Goal: Task Accomplishment & Management: Manage account settings

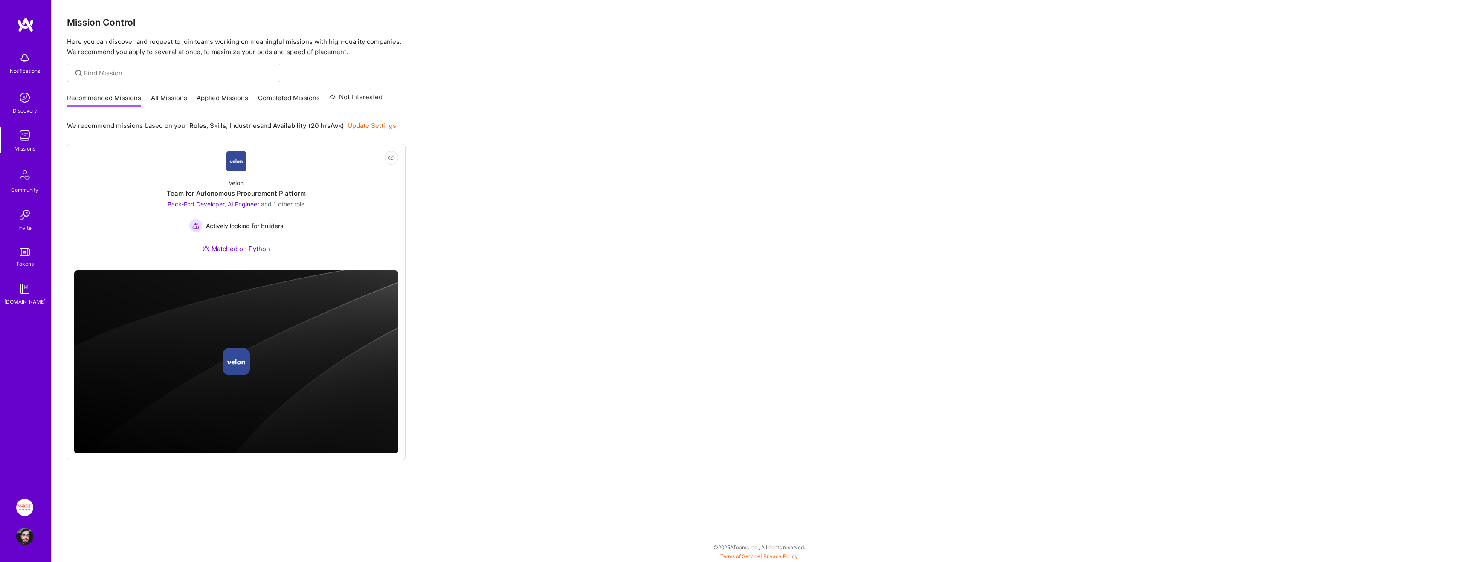
click at [212, 92] on div "Recommended Missions All Missions Applied Missions Completed Missions Not Inter…" at bounding box center [225, 98] width 316 height 18
click at [218, 100] on link "Applied Missions" at bounding box center [223, 100] width 52 height 14
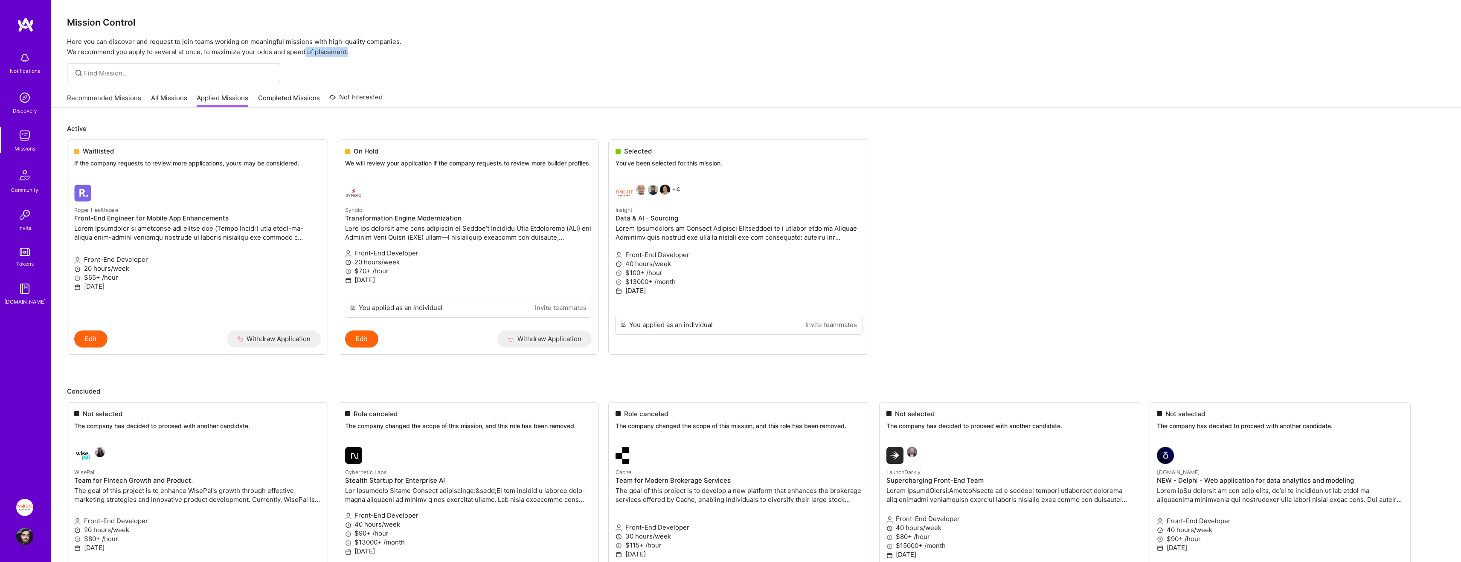
drag, startPoint x: 381, startPoint y: 48, endPoint x: 305, endPoint y: 48, distance: 75.9
click at [305, 48] on p "Here you can discover and request to join teams working on meaningful missions …" at bounding box center [756, 47] width 1379 height 20
click at [328, 124] on p "Active" at bounding box center [756, 128] width 1379 height 9
click at [166, 96] on link "All Missions" at bounding box center [169, 100] width 36 height 14
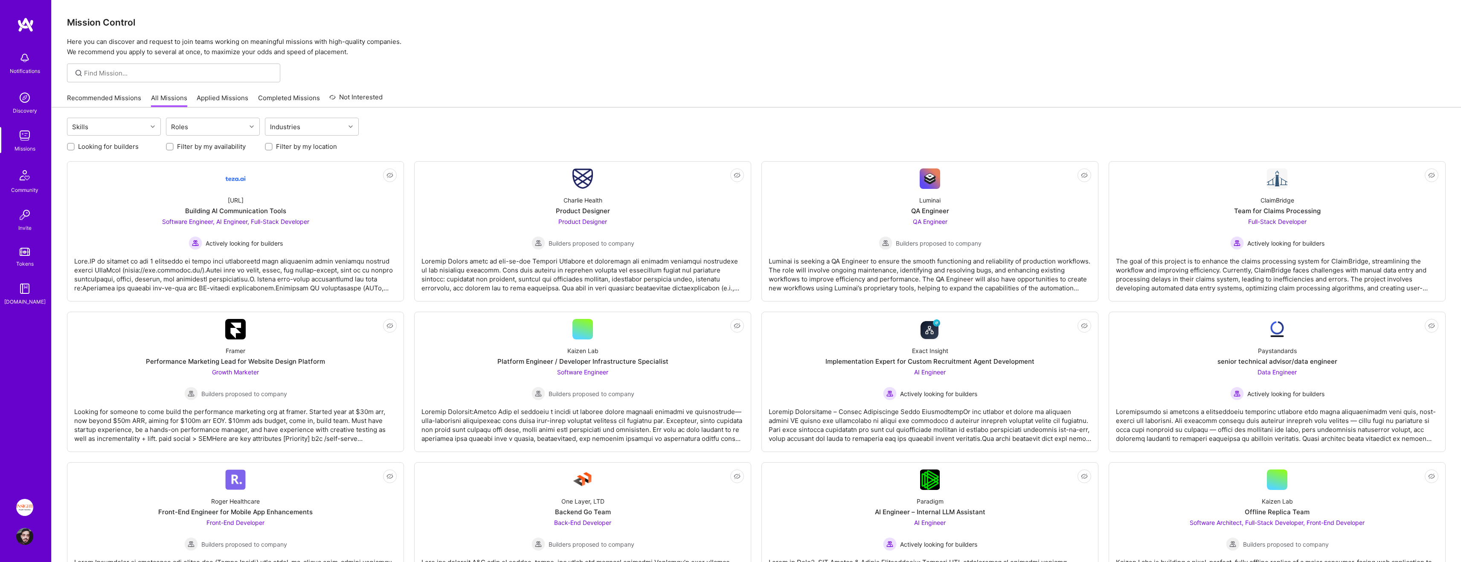
drag, startPoint x: 132, startPoint y: 148, endPoint x: 212, endPoint y: 148, distance: 79.3
click at [132, 148] on label "Looking for builders" at bounding box center [108, 146] width 61 height 9
click at [75, 148] on input "Looking for builders" at bounding box center [72, 147] width 6 height 6
checkbox input "true"
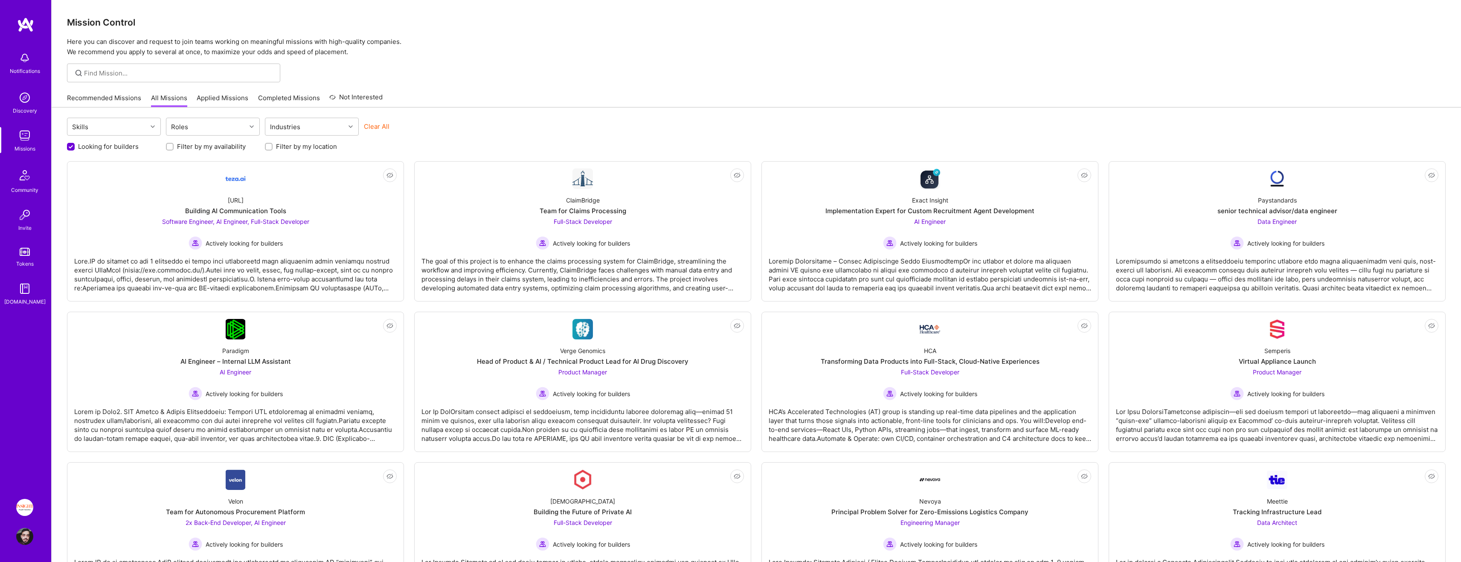
click at [226, 146] on label "Filter by my availability" at bounding box center [211, 146] width 69 height 9
click at [174, 146] on input "Filter by my availability" at bounding box center [171, 147] width 6 height 6
checkbox input "true"
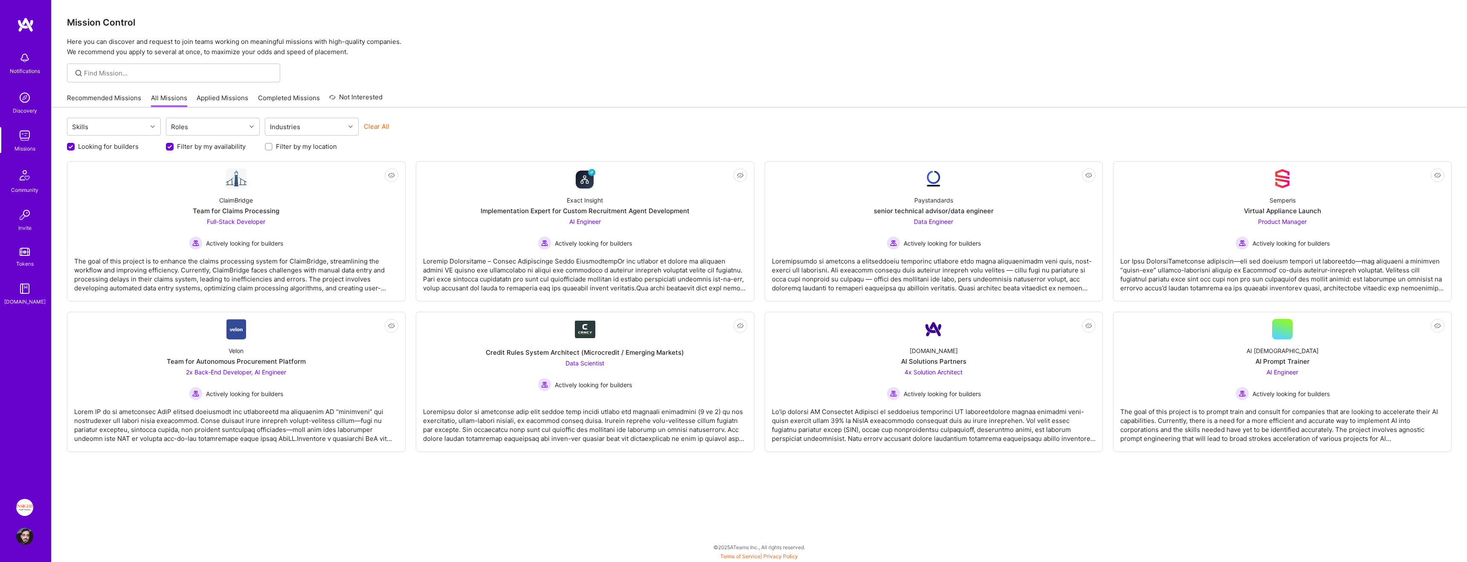
click at [282, 146] on label "Filter by my location" at bounding box center [306, 146] width 61 height 9
click at [273, 146] on input "Filter by my location" at bounding box center [270, 147] width 6 height 6
checkbox input "true"
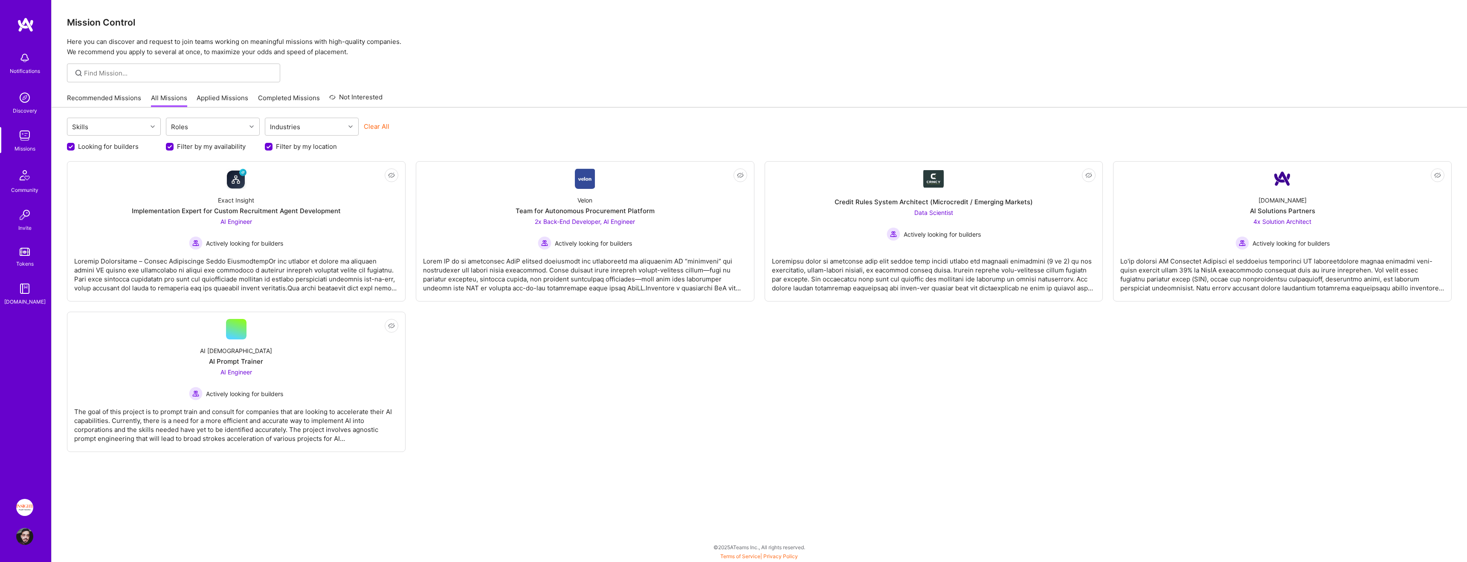
click at [218, 147] on label "Filter by my availability" at bounding box center [211, 146] width 69 height 9
click at [174, 147] on input "Filter by my availability" at bounding box center [171, 147] width 8 height 8
checkbox input "false"
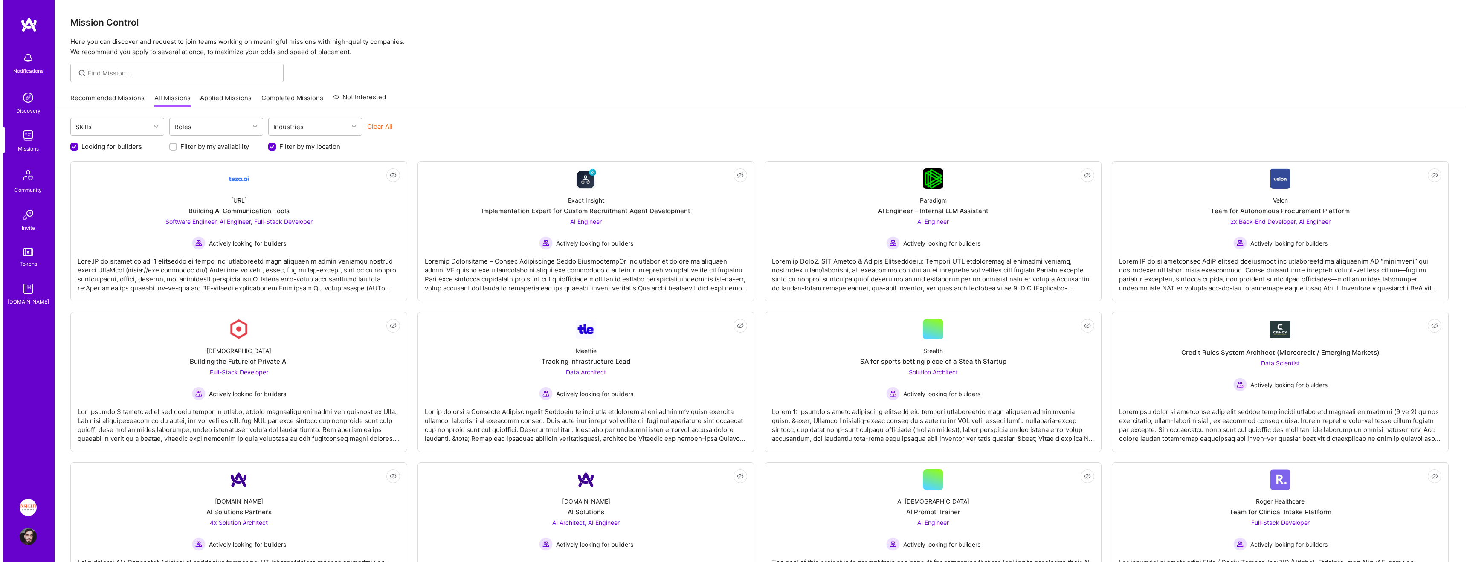
scroll to position [0, 0]
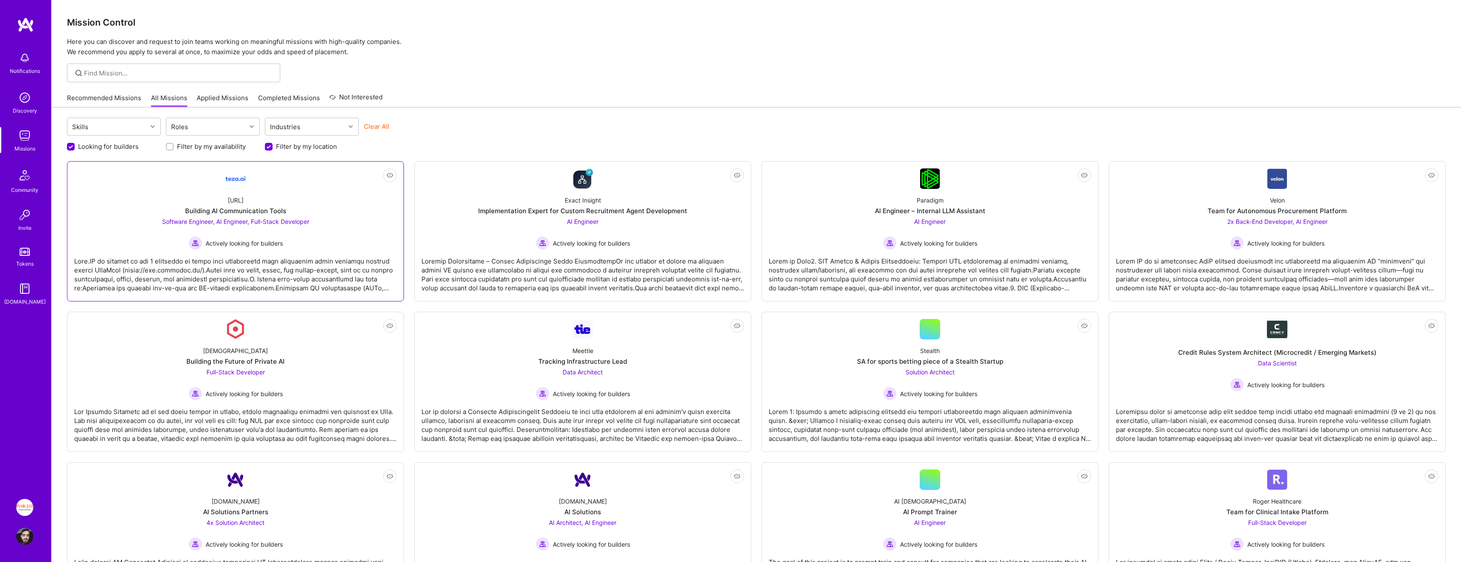
click at [281, 233] on div "Software Engineer, AI Engineer, Full-Stack Developer Actively looking for build…" at bounding box center [235, 233] width 147 height 33
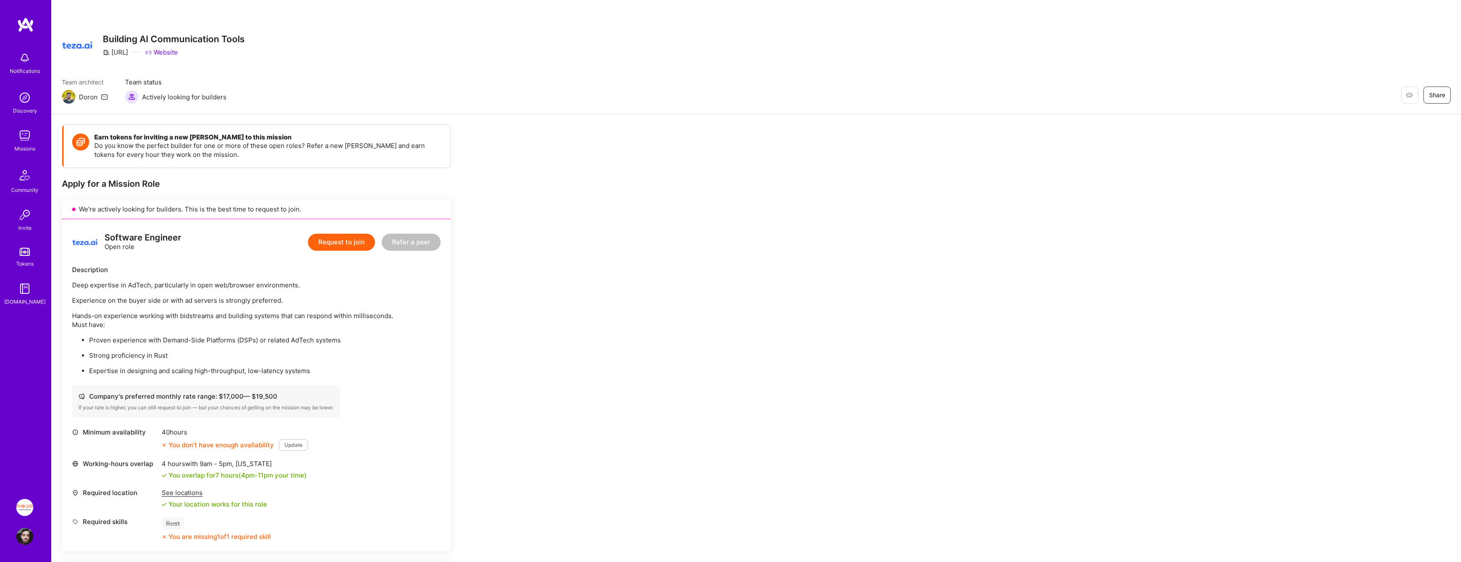
click at [23, 175] on img at bounding box center [25, 175] width 20 height 20
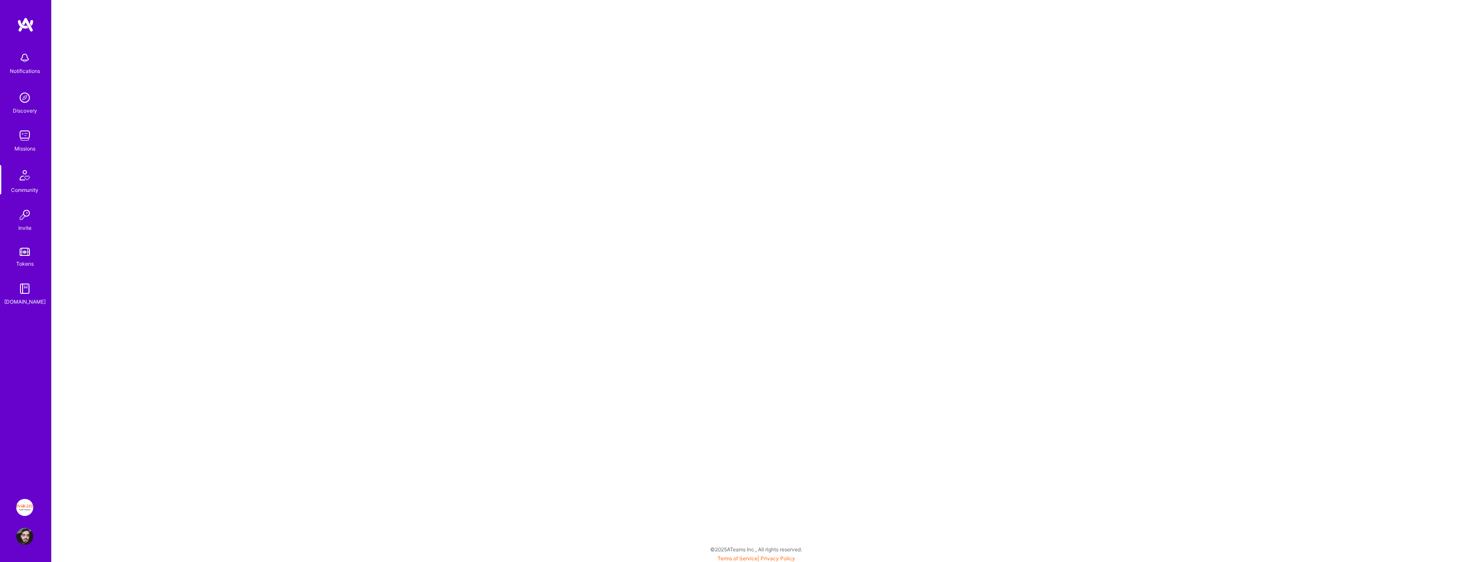
click at [36, 73] on div "Notifications" at bounding box center [25, 71] width 30 height 9
click at [15, 143] on link "Missions" at bounding box center [24, 140] width 53 height 26
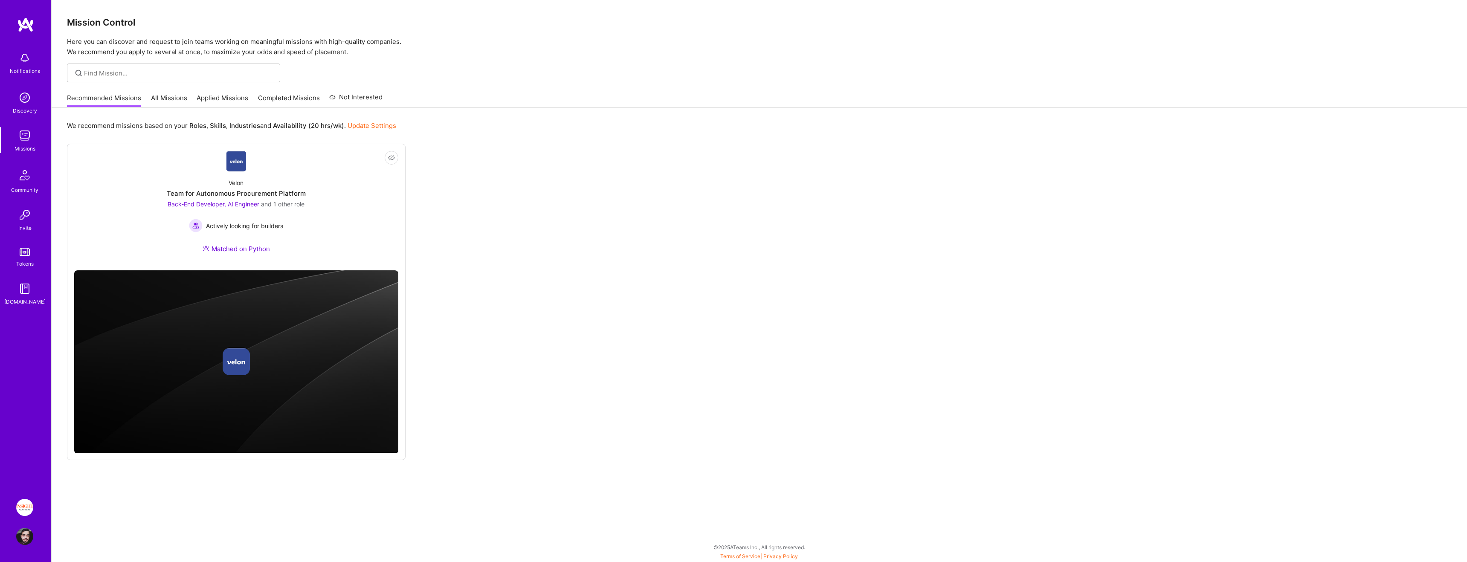
click at [248, 91] on div "Recommended Missions All Missions Applied Missions Completed Missions Not Inter…" at bounding box center [225, 98] width 316 height 18
click at [278, 98] on link "Completed Missions" at bounding box center [289, 100] width 62 height 14
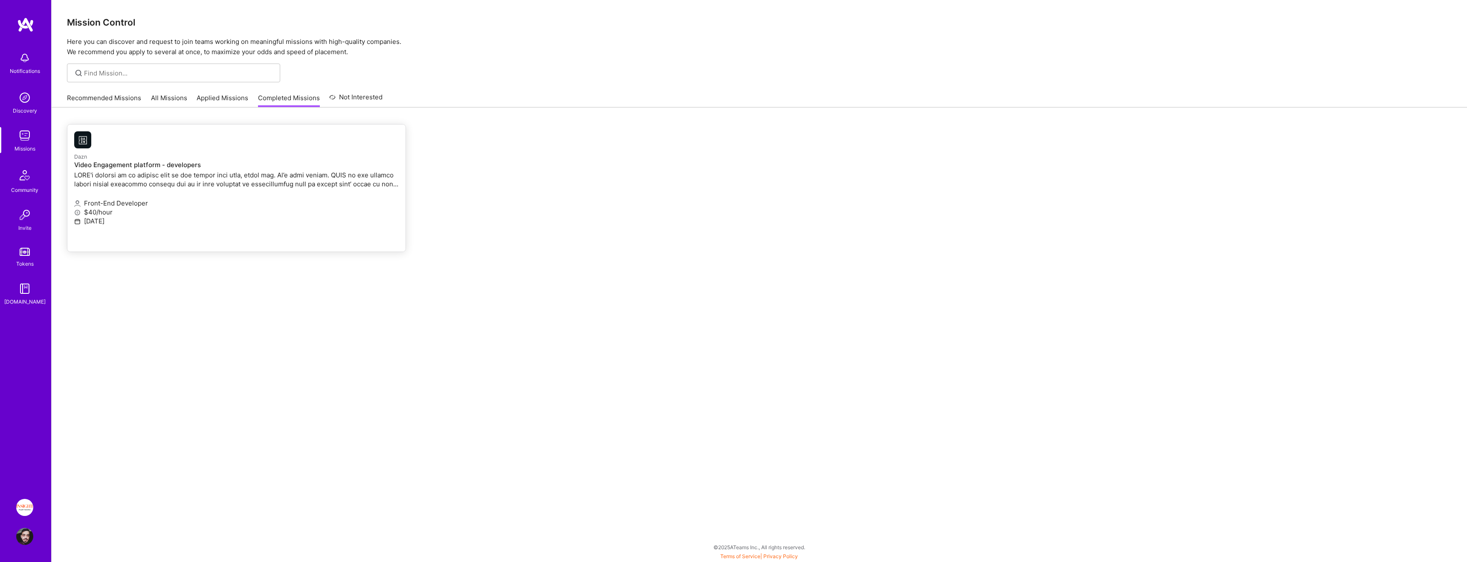
click at [228, 190] on div "Dazn Video Engagement platform - developers" at bounding box center [236, 171] width 325 height 38
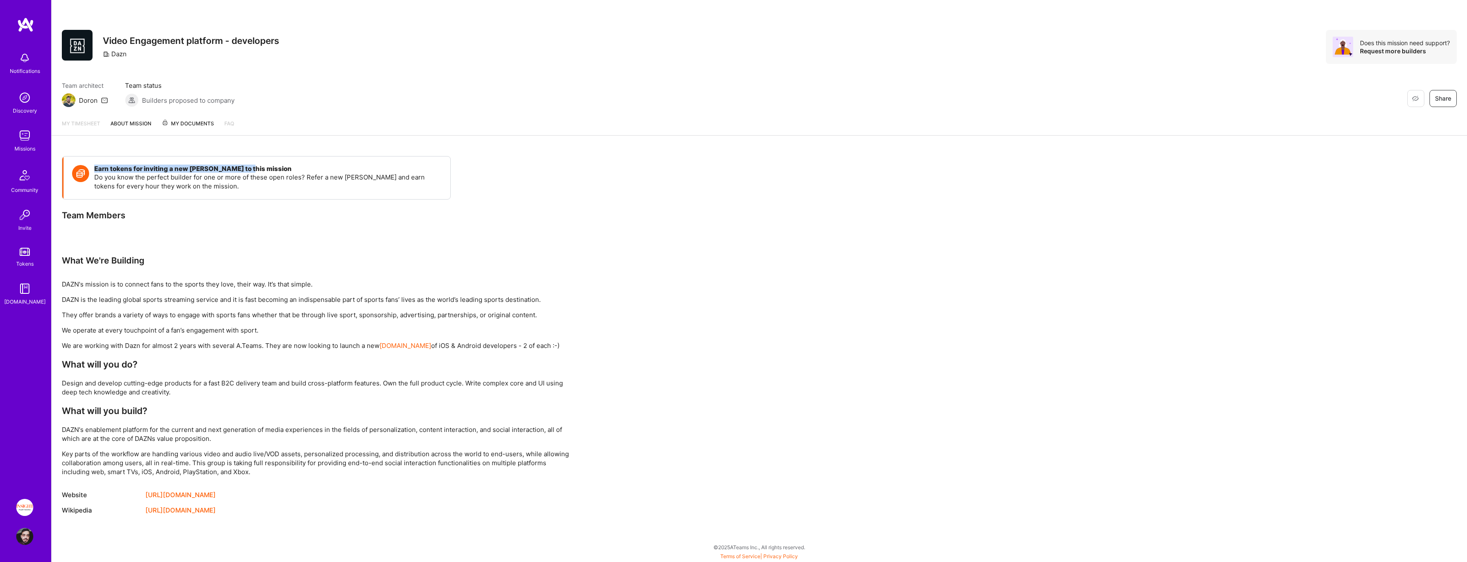
drag, startPoint x: 117, startPoint y: 165, endPoint x: 257, endPoint y: 165, distance: 139.9
click at [254, 165] on div "Earn tokens for inviting a new [PERSON_NAME] to this mission Do you know the pe…" at bounding box center [257, 178] width 387 height 43
click at [257, 165] on h4 "Earn tokens for inviting a new [PERSON_NAME] to this mission" at bounding box center [268, 169] width 348 height 8
drag, startPoint x: 257, startPoint y: 165, endPoint x: 142, endPoint y: 165, distance: 114.7
click at [142, 165] on h4 "Earn tokens for inviting a new [PERSON_NAME] to this mission" at bounding box center [268, 169] width 348 height 8
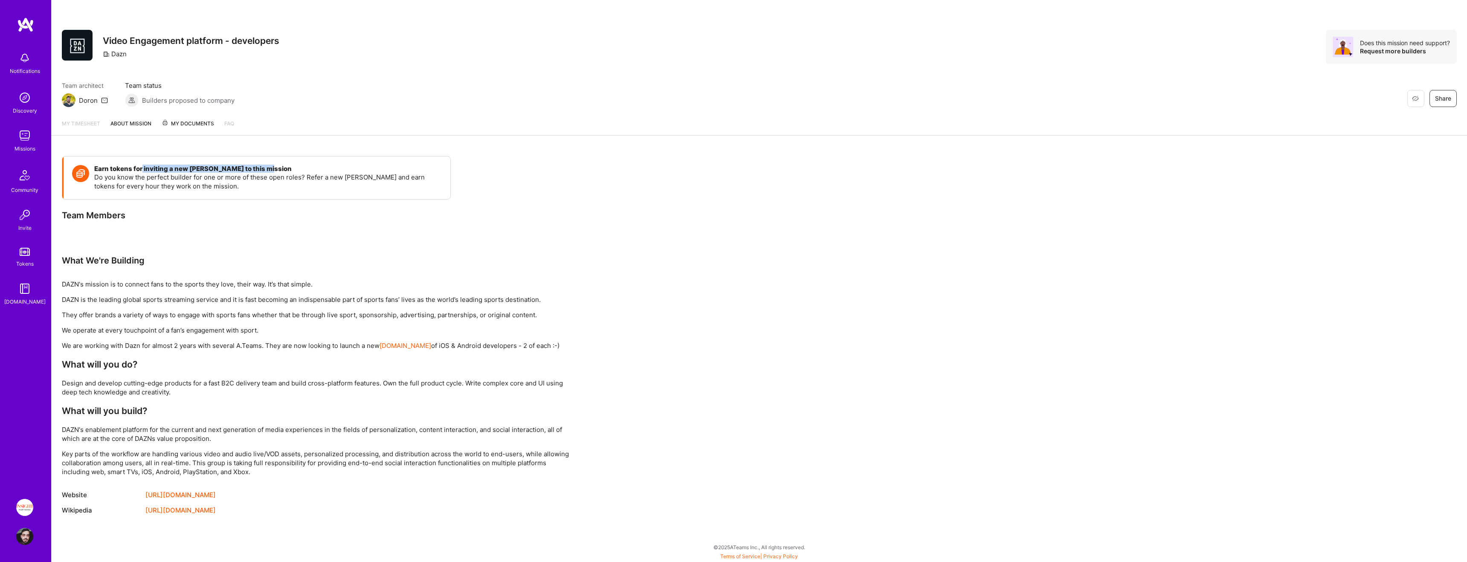
click at [142, 165] on h4 "Earn tokens for inviting a new [PERSON_NAME] to this mission" at bounding box center [268, 169] width 348 height 8
click at [88, 122] on link "My timesheet" at bounding box center [81, 127] width 38 height 16
